Goal: Task Accomplishment & Management: Manage account settings

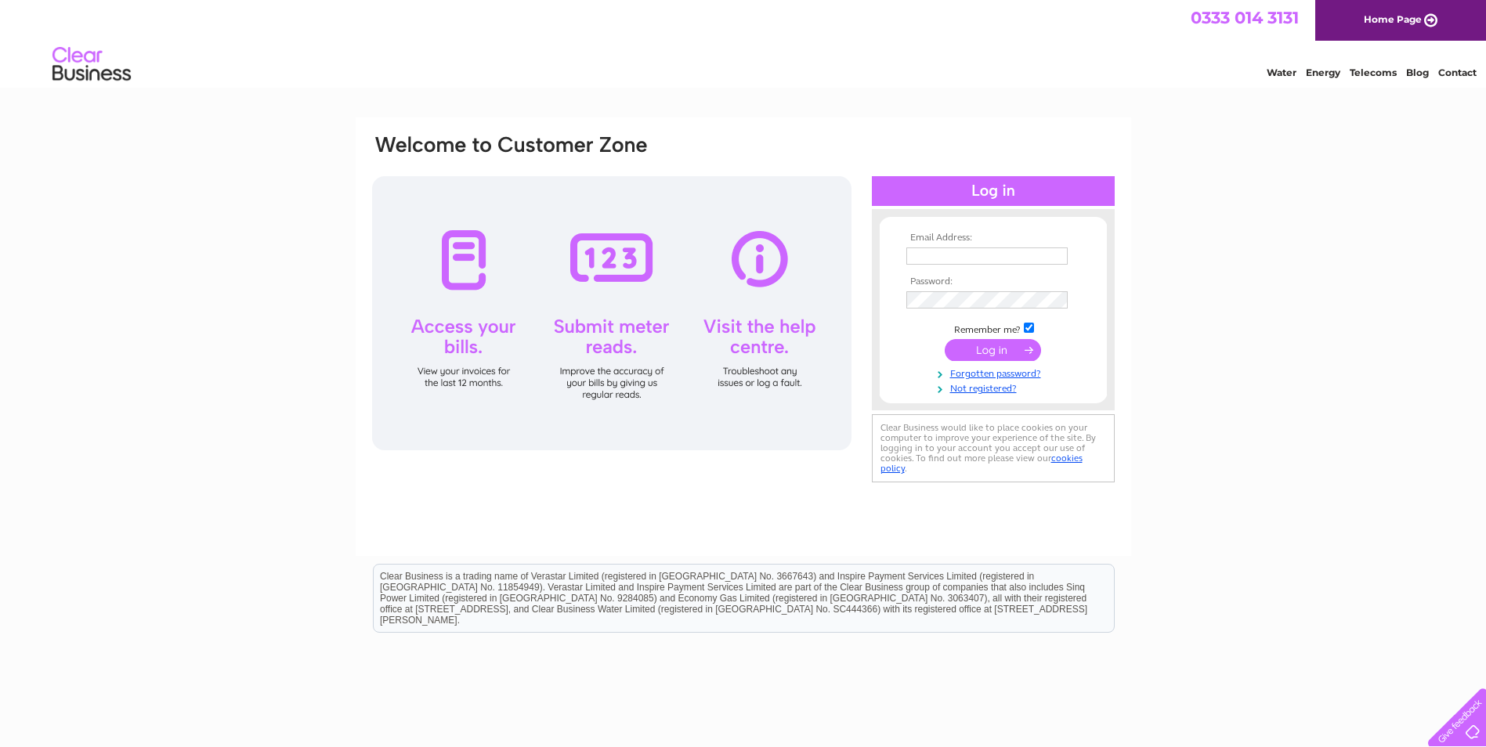
type input "[PERSON_NAME][EMAIL_ADDRESS][PERSON_NAME][DOMAIN_NAME]"
click at [998, 345] on input "submit" at bounding box center [993, 350] width 96 height 22
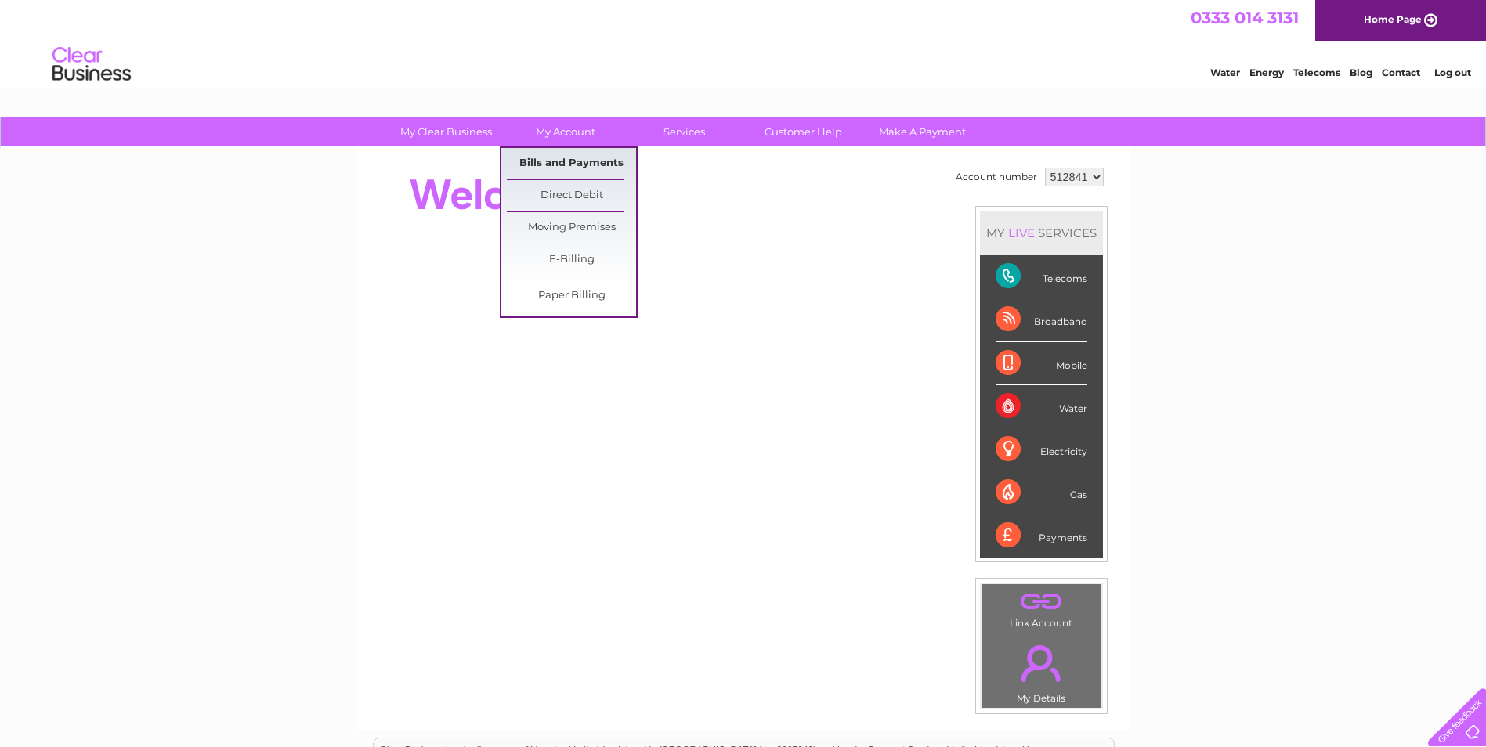
click at [573, 156] on link "Bills and Payments" at bounding box center [571, 163] width 129 height 31
click at [576, 160] on link "Bills and Payments" at bounding box center [571, 163] width 129 height 31
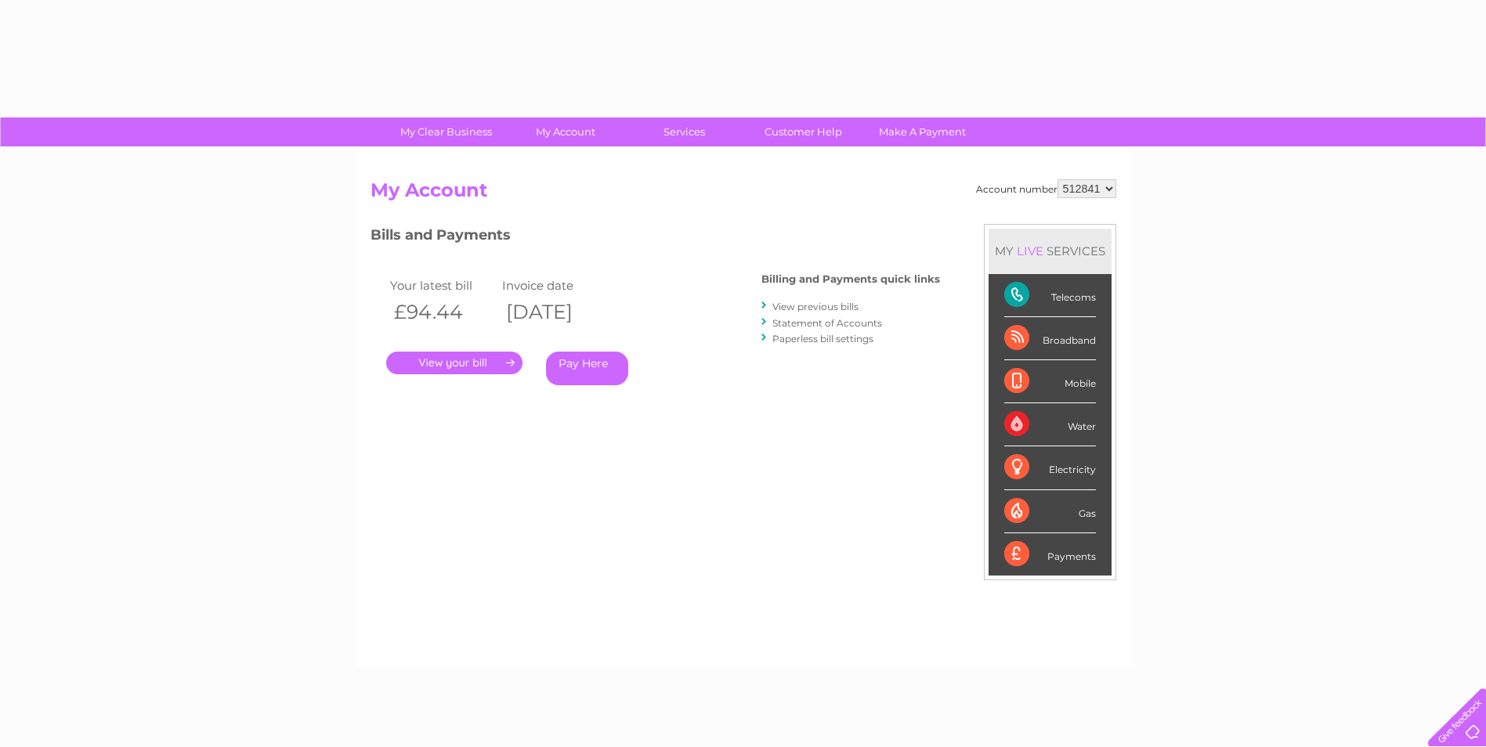
click at [464, 361] on link "." at bounding box center [454, 363] width 136 height 23
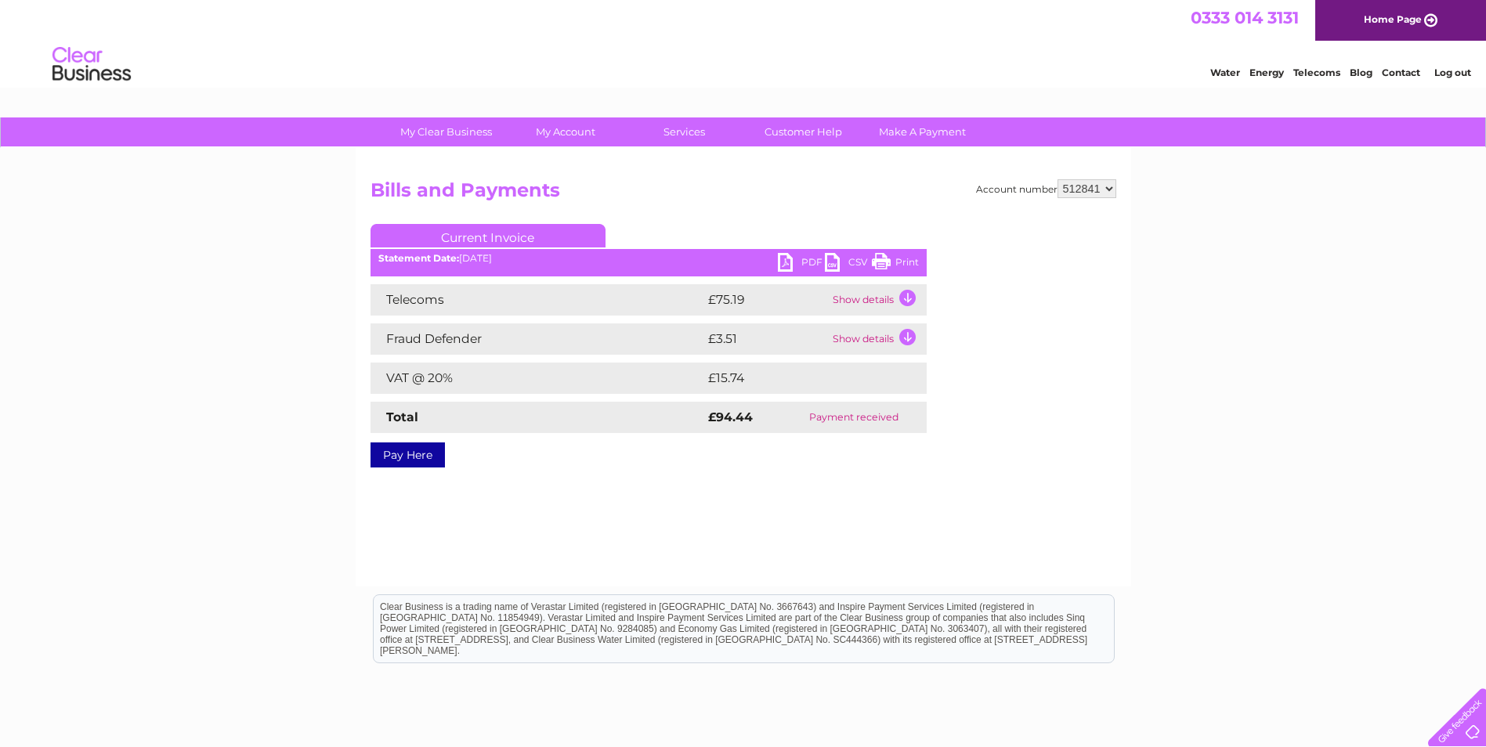
click at [782, 266] on link "PDF" at bounding box center [801, 264] width 47 height 23
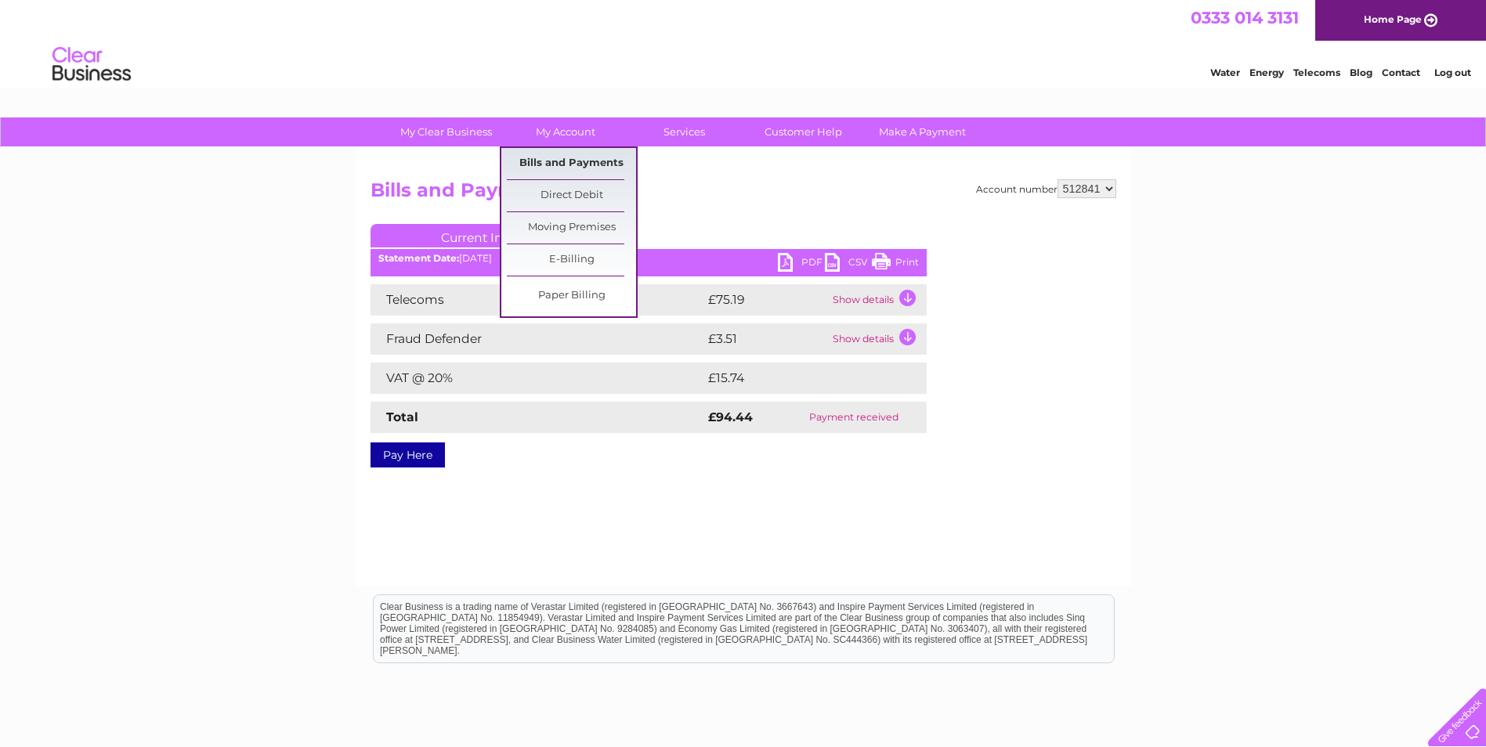
click at [566, 154] on link "Bills and Payments" at bounding box center [571, 163] width 129 height 31
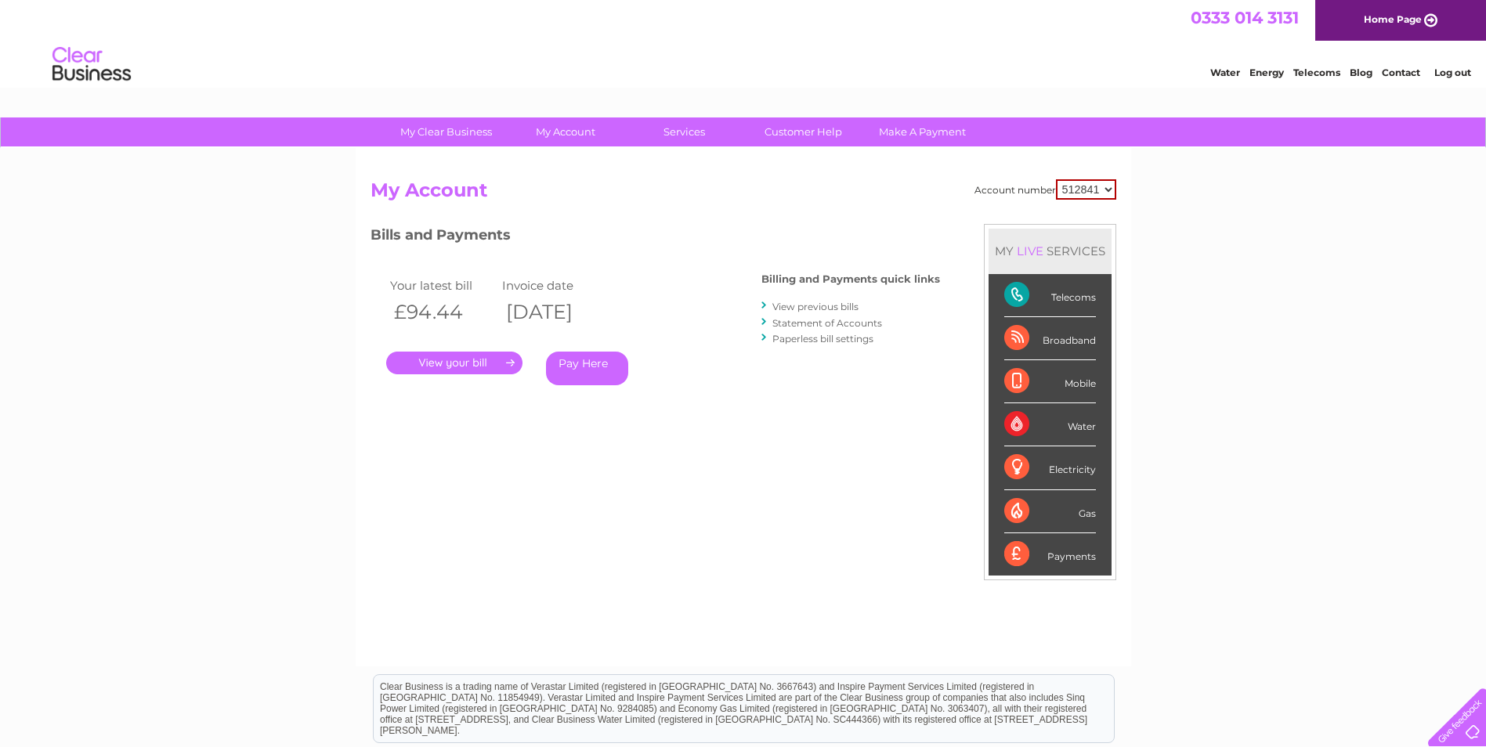
click at [819, 310] on link "View previous bills" at bounding box center [815, 307] width 86 height 12
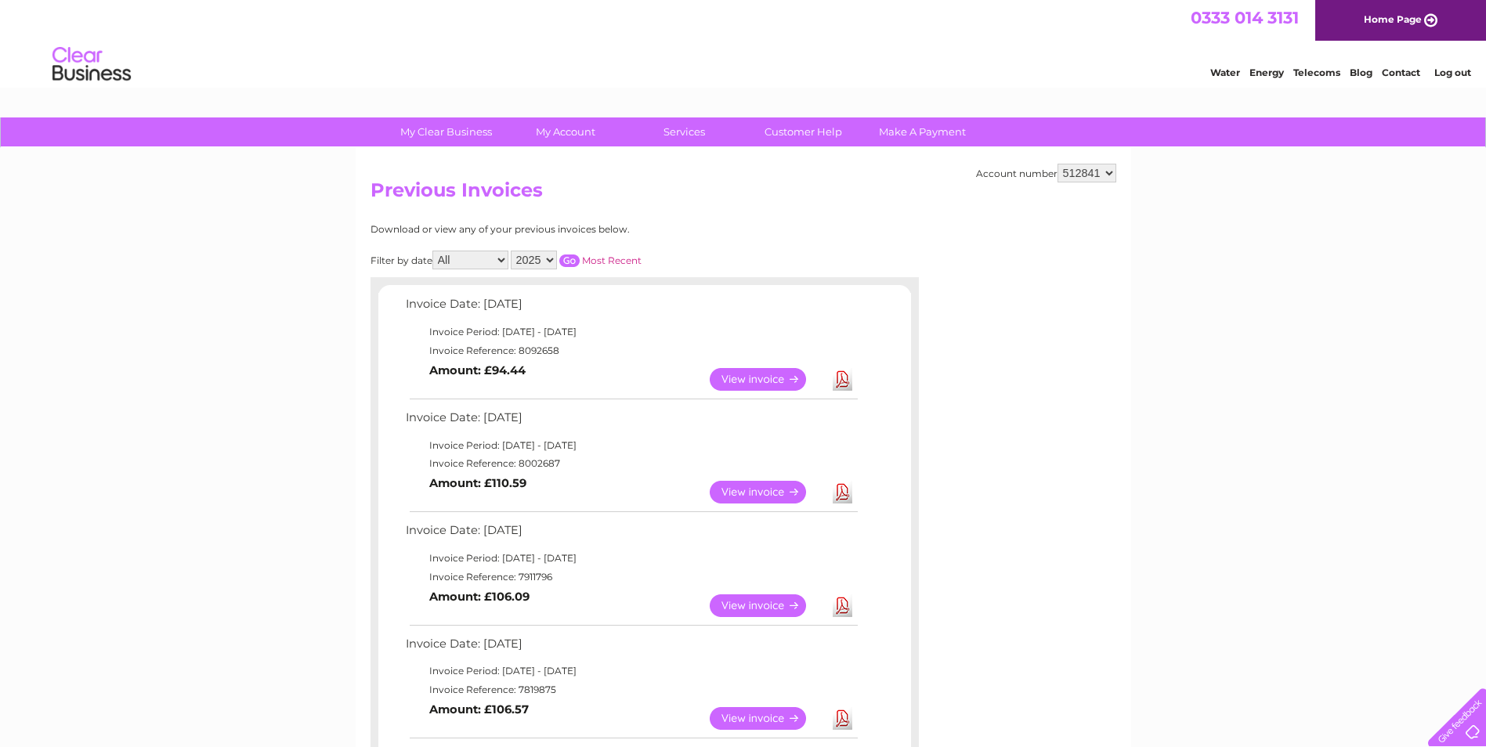
click at [763, 490] on link "View" at bounding box center [767, 492] width 115 height 23
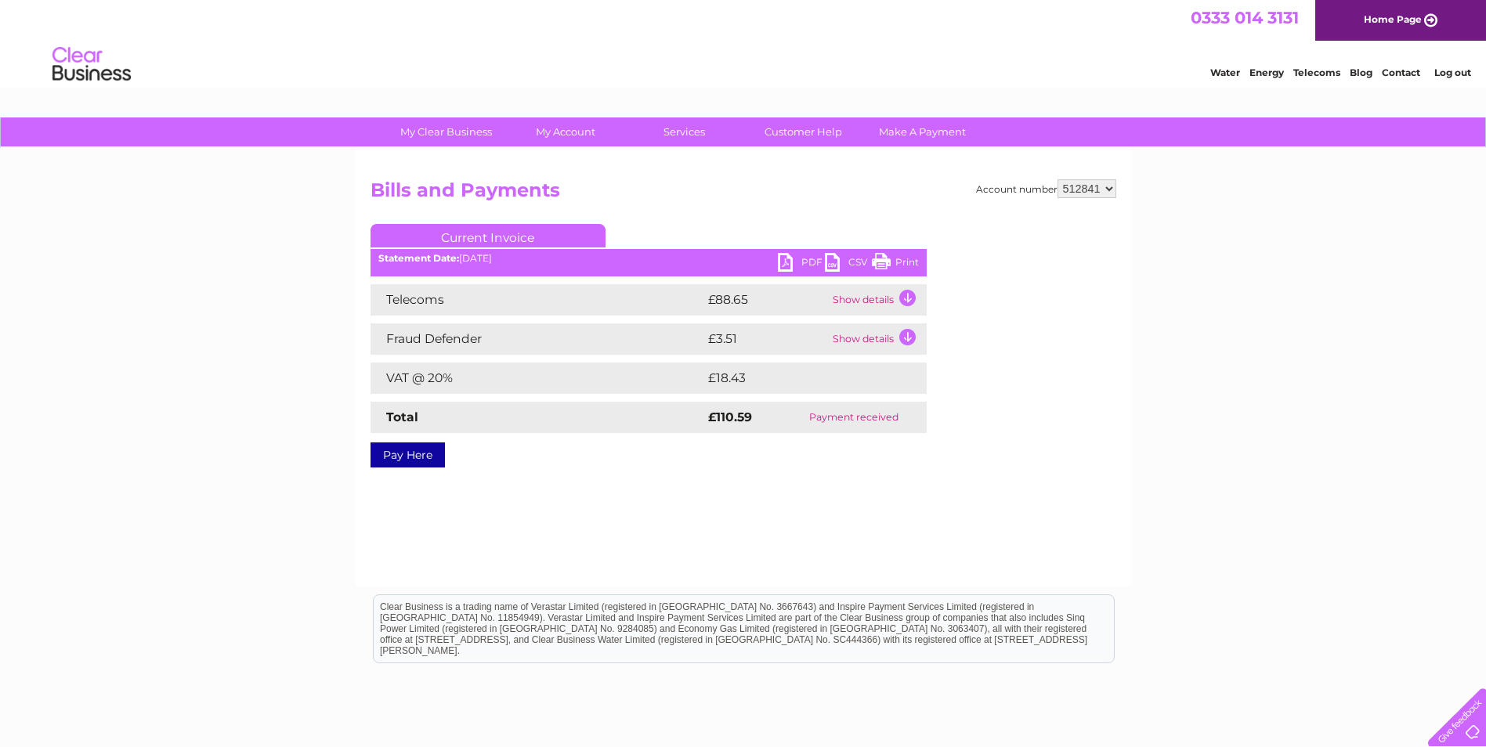
click at [790, 261] on link "PDF" at bounding box center [801, 264] width 47 height 23
click at [869, 297] on td "Show details" at bounding box center [878, 299] width 98 height 31
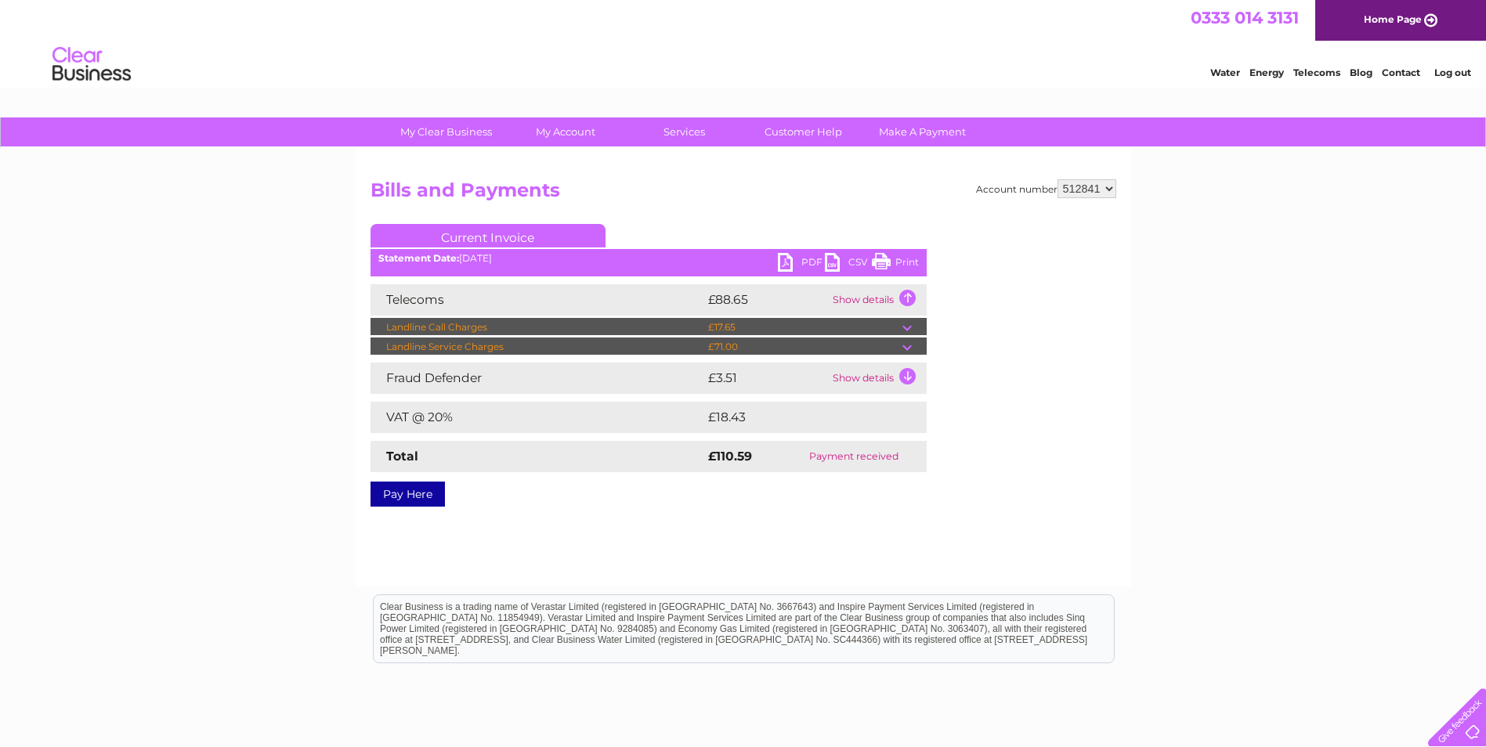
click at [830, 346] on td "£71.00" at bounding box center [803, 347] width 198 height 19
click at [788, 264] on link "PDF" at bounding box center [801, 264] width 47 height 23
click at [788, 263] on link "PDF" at bounding box center [801, 264] width 47 height 23
click at [1456, 80] on li "Log out" at bounding box center [1453, 73] width 47 height 20
click at [1458, 67] on link "Log out" at bounding box center [1452, 73] width 37 height 12
